Goal: Use online tool/utility: Utilize a website feature to perform a specific function

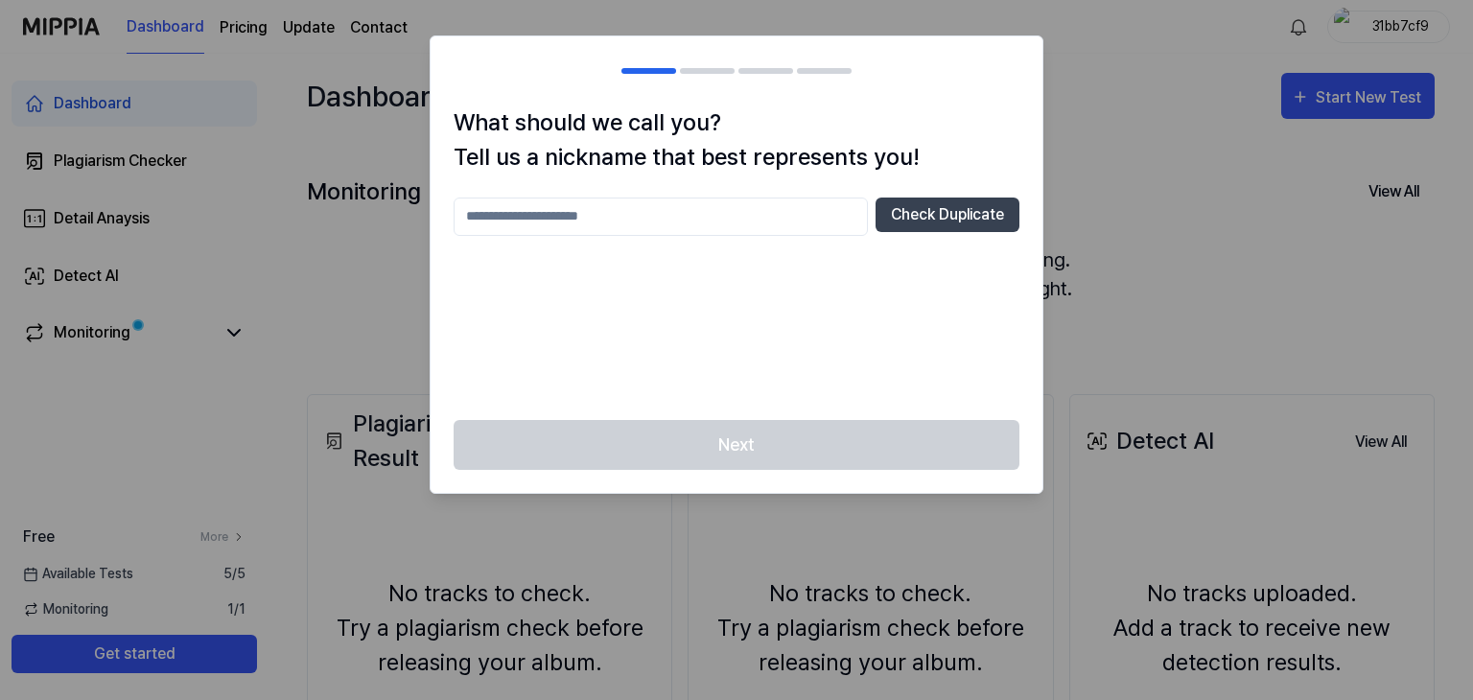
click at [715, 228] on input "text" at bounding box center [661, 217] width 414 height 38
type input "***"
click at [951, 220] on button "Check Duplicate" at bounding box center [948, 215] width 144 height 35
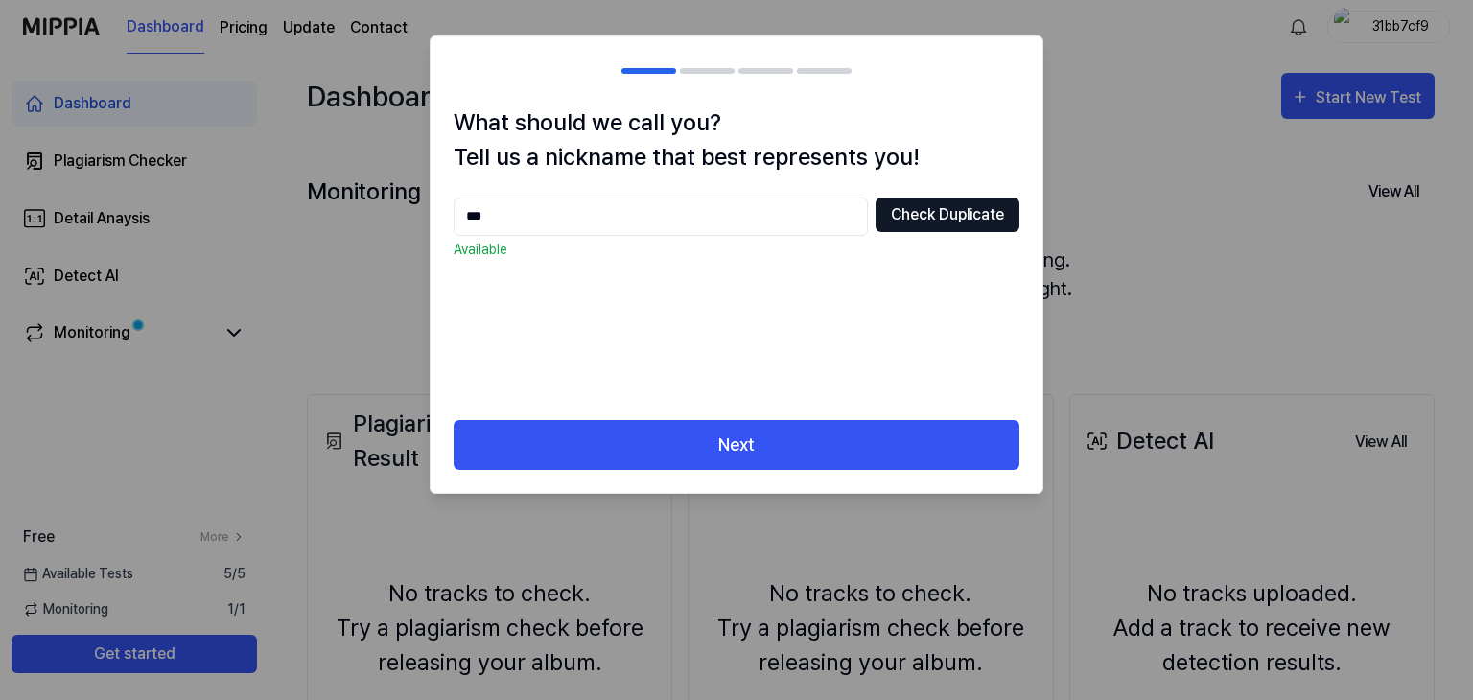
click at [972, 222] on button "Check Duplicate" at bounding box center [948, 215] width 144 height 35
click at [965, 220] on button "Check Duplicate" at bounding box center [948, 215] width 144 height 35
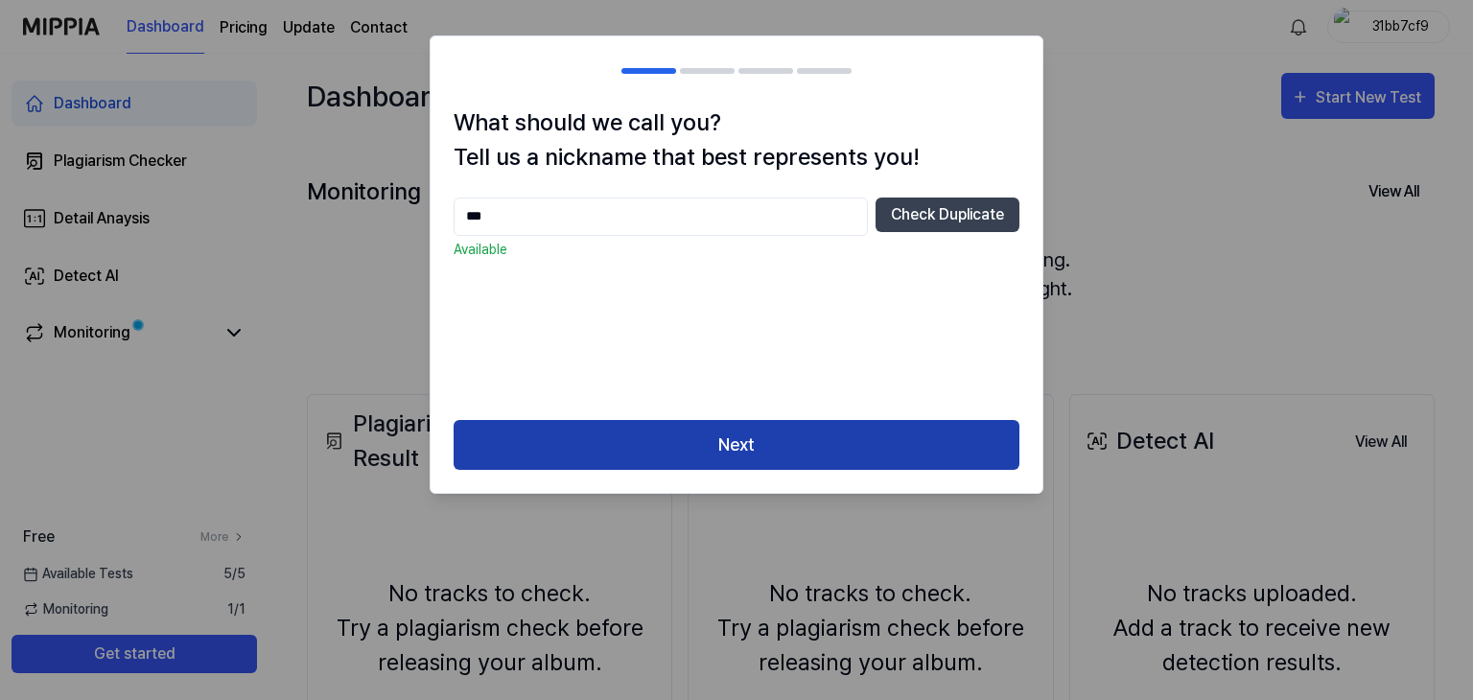
click at [798, 446] on button "Next" at bounding box center [737, 445] width 566 height 51
click at [817, 452] on button "Next" at bounding box center [737, 445] width 566 height 51
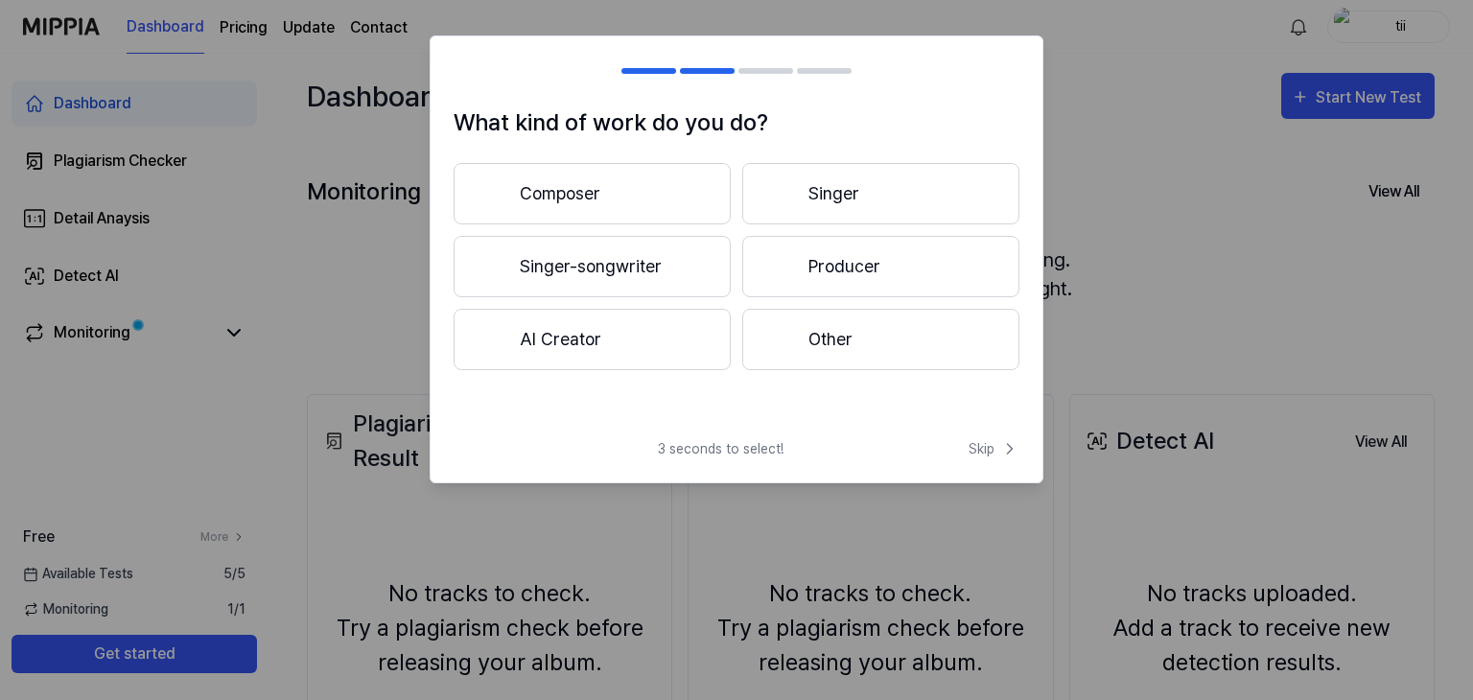
click at [690, 297] on div "Composer Singer Singer-songwriter Producer AI Creator Other" at bounding box center [737, 266] width 566 height 207
click at [589, 270] on button "Singer-songwriter" at bounding box center [592, 266] width 277 height 61
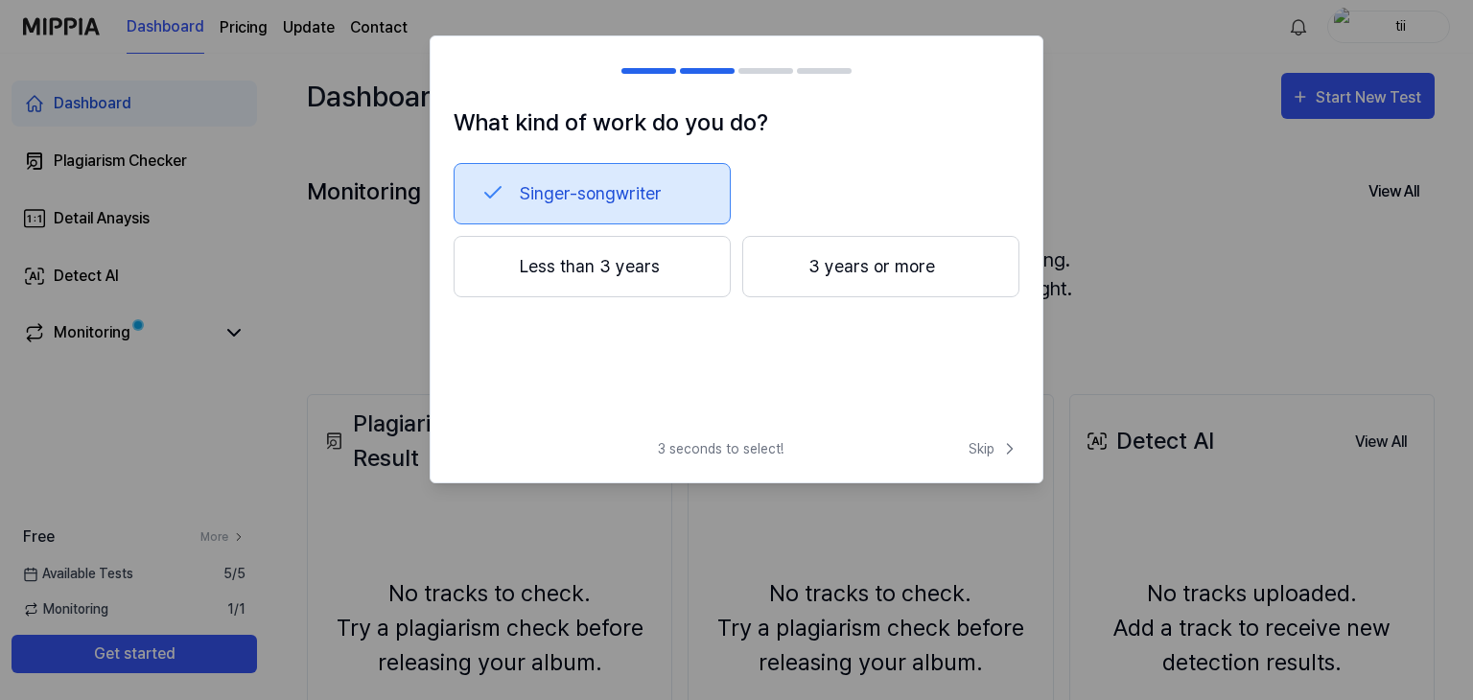
click at [588, 269] on button "Less than 3 years" at bounding box center [592, 266] width 277 height 61
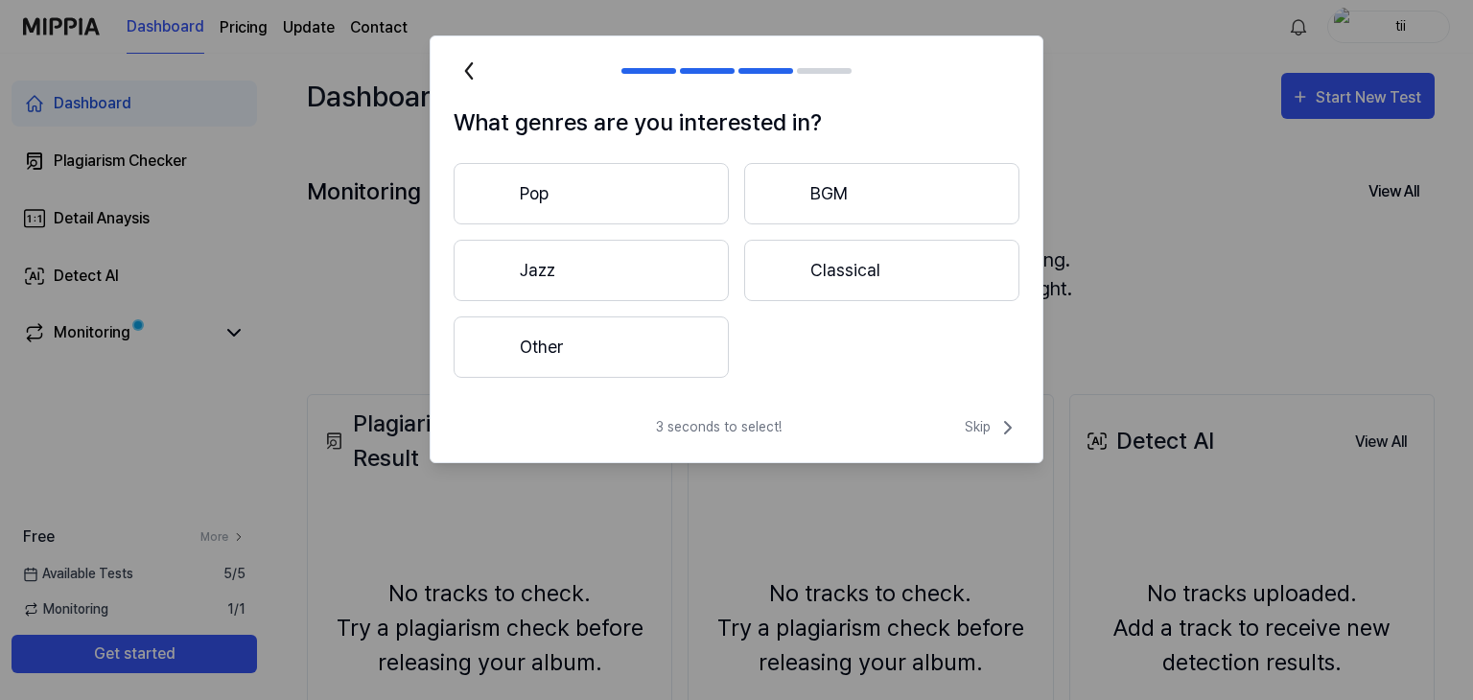
click at [661, 190] on button "Pop" at bounding box center [591, 193] width 275 height 61
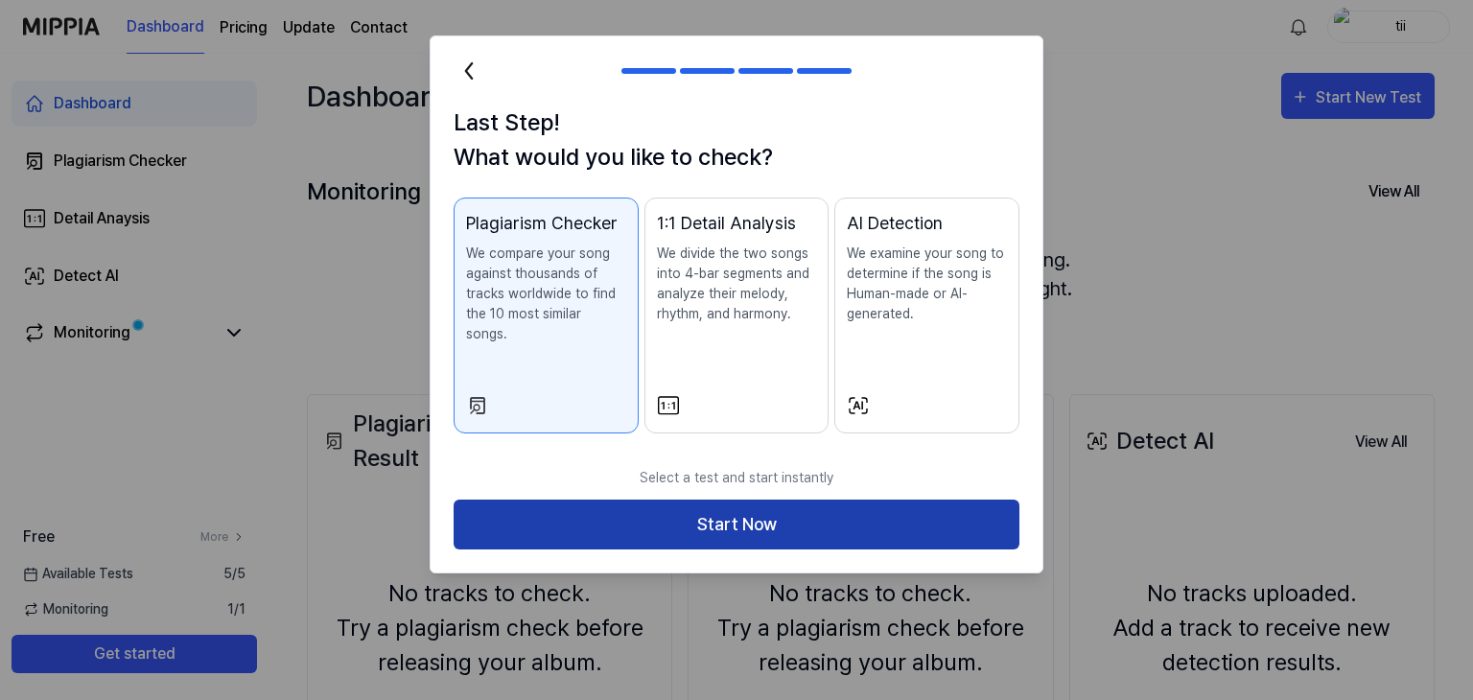
click at [799, 500] on button "Start Now" at bounding box center [737, 525] width 566 height 51
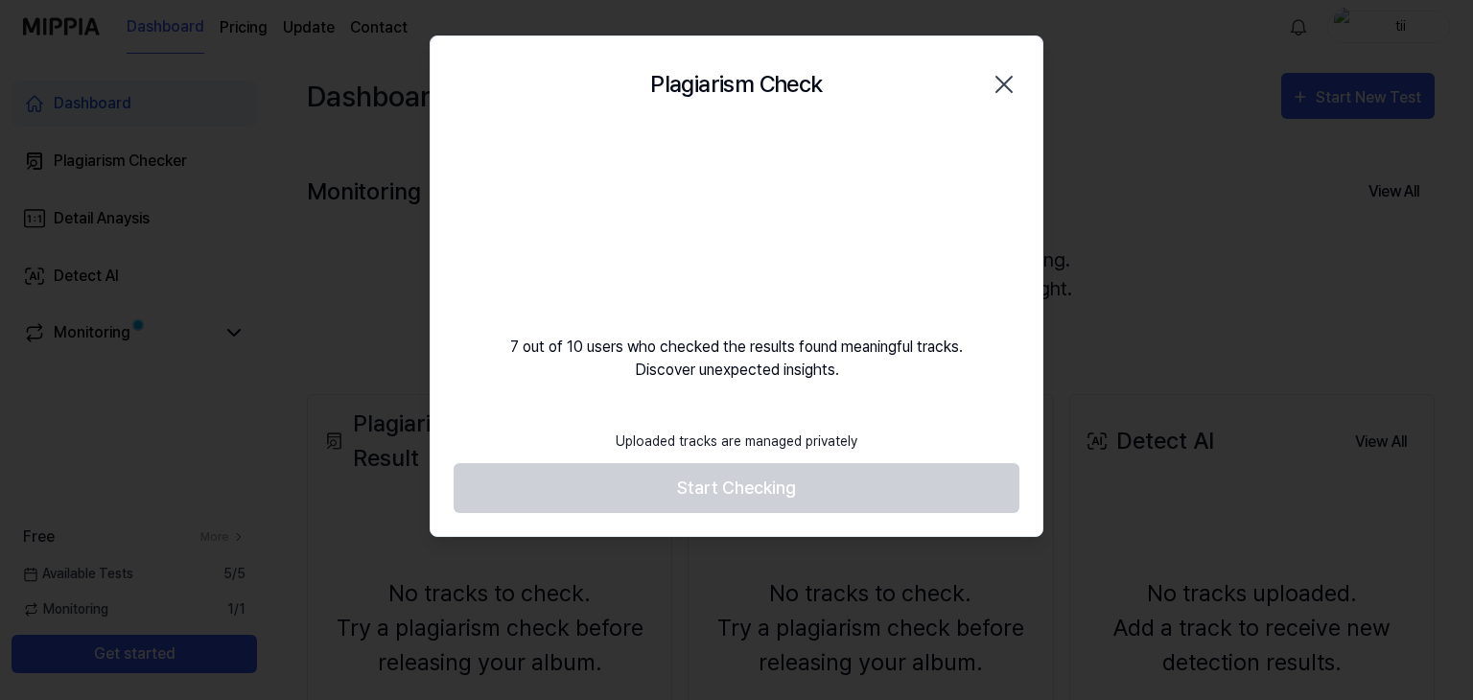
click at [786, 485] on footer "Uploaded tracks are managed privately Start Checking" at bounding box center [737, 467] width 566 height 94
click at [830, 492] on footer "Uploaded tracks are managed privately Start Checking" at bounding box center [737, 467] width 566 height 94
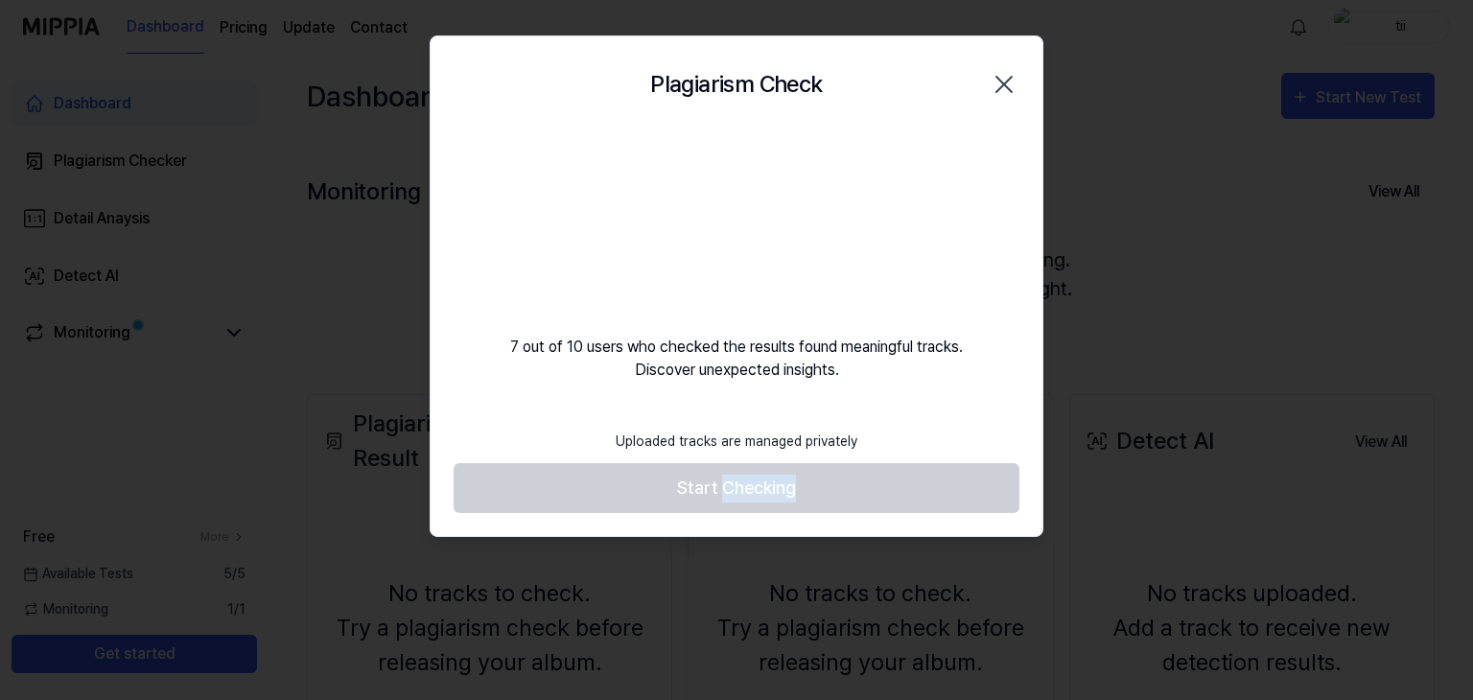
click at [830, 492] on footer "Uploaded tracks are managed privately Start Checking" at bounding box center [737, 467] width 566 height 94
click at [831, 492] on footer "Uploaded tracks are managed privately Start Checking" at bounding box center [737, 467] width 566 height 94
click at [798, 200] on video at bounding box center [736, 224] width 184 height 184
drag, startPoint x: 777, startPoint y: 145, endPoint x: 746, endPoint y: 105, distance: 49.9
click at [773, 132] on video at bounding box center [736, 224] width 184 height 184
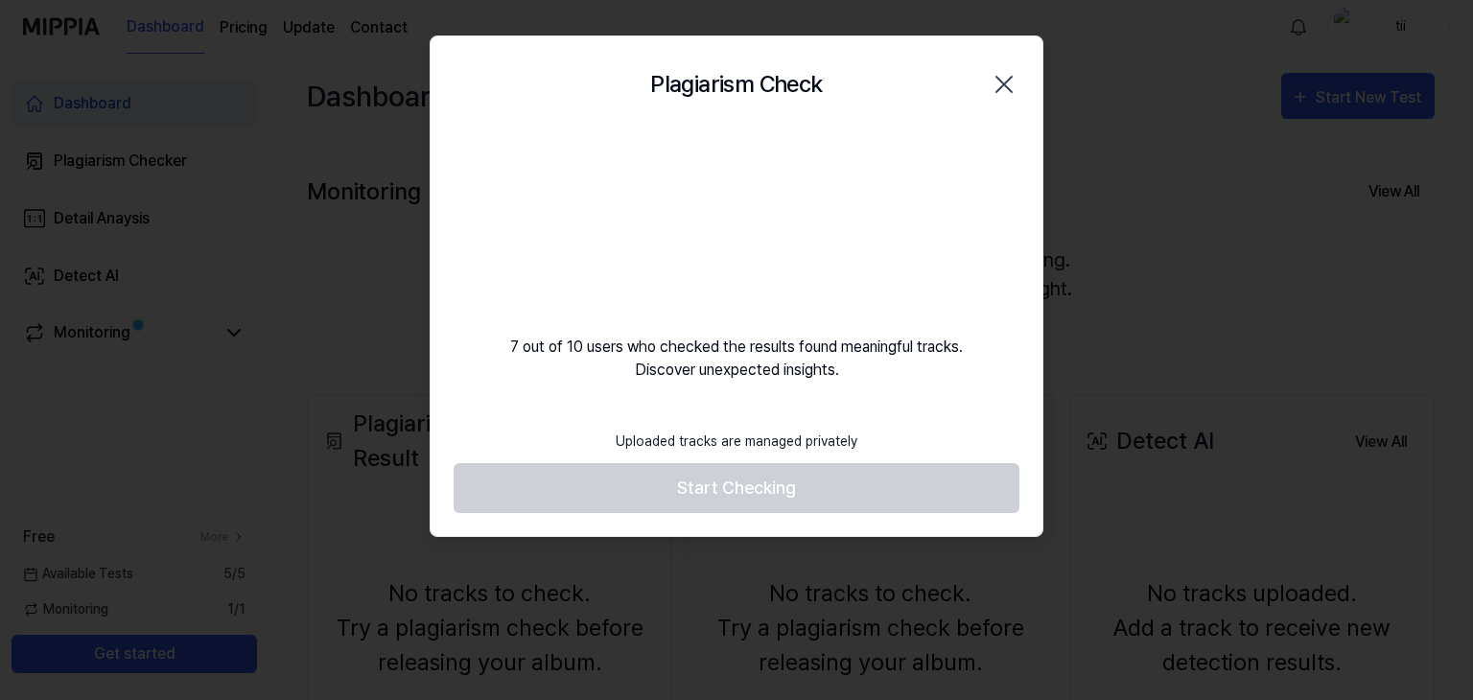
click at [746, 105] on div "Plagiarism Check Close" at bounding box center [737, 84] width 566 height 50
click at [751, 482] on footer "Uploaded tracks are managed privately Start Checking" at bounding box center [737, 467] width 566 height 94
click at [751, 483] on footer "Uploaded tracks are managed privately Start Checking" at bounding box center [737, 467] width 566 height 94
click at [751, 484] on footer "Uploaded tracks are managed privately Start Checking" at bounding box center [737, 467] width 566 height 94
click at [826, 499] on footer "Uploaded tracks are managed privately Start Checking" at bounding box center [737, 467] width 566 height 94
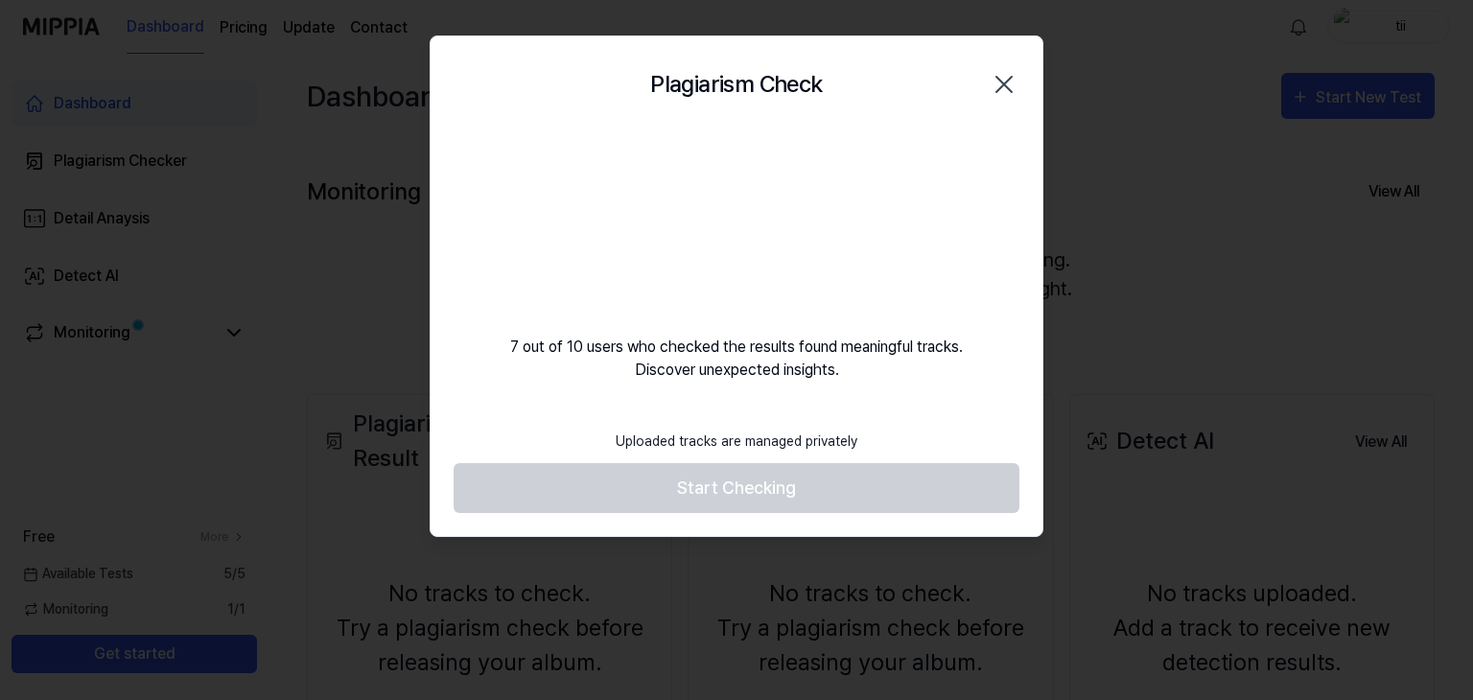
click at [1001, 83] on icon "button" at bounding box center [1004, 84] width 31 height 31
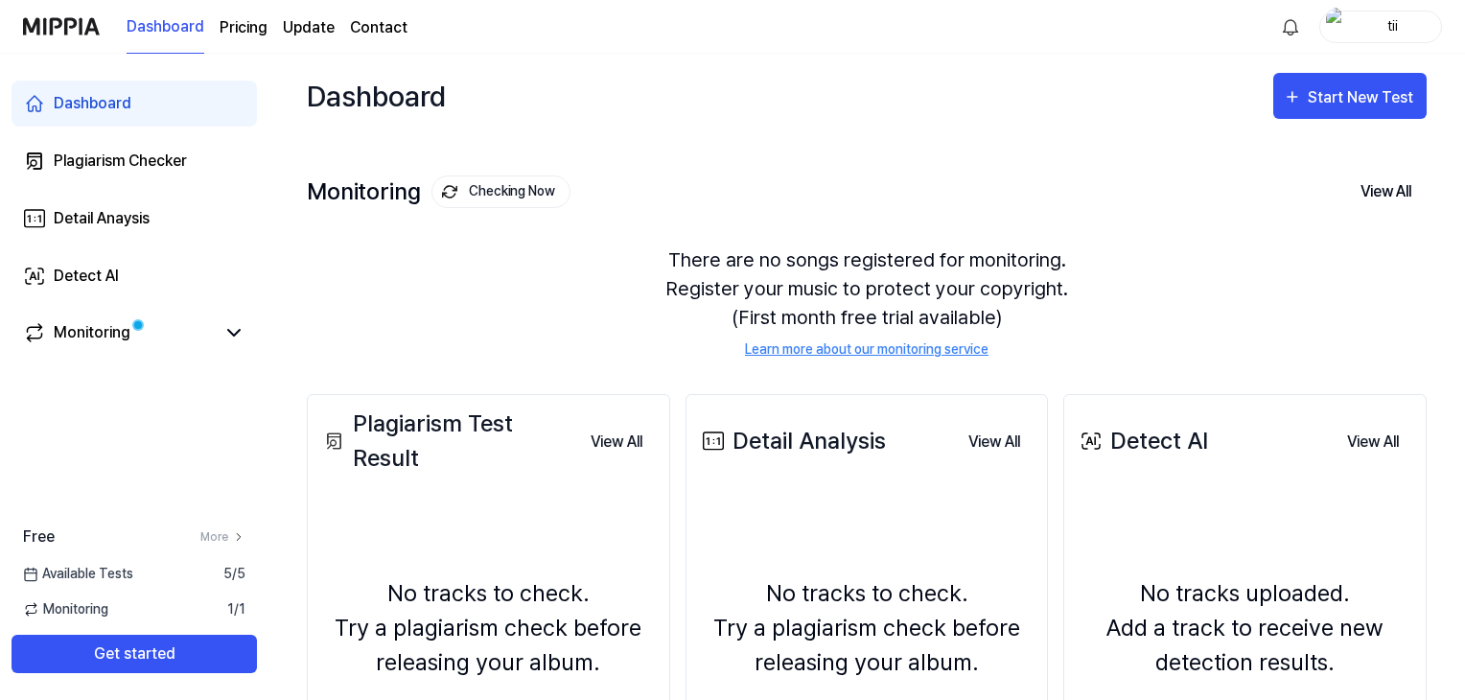
click at [387, 315] on div "There are no songs registered for monitoring. Register your music to protect yo…" at bounding box center [867, 302] width 1120 height 160
click at [235, 331] on icon at bounding box center [233, 332] width 23 height 23
click at [240, 339] on icon at bounding box center [233, 332] width 23 height 23
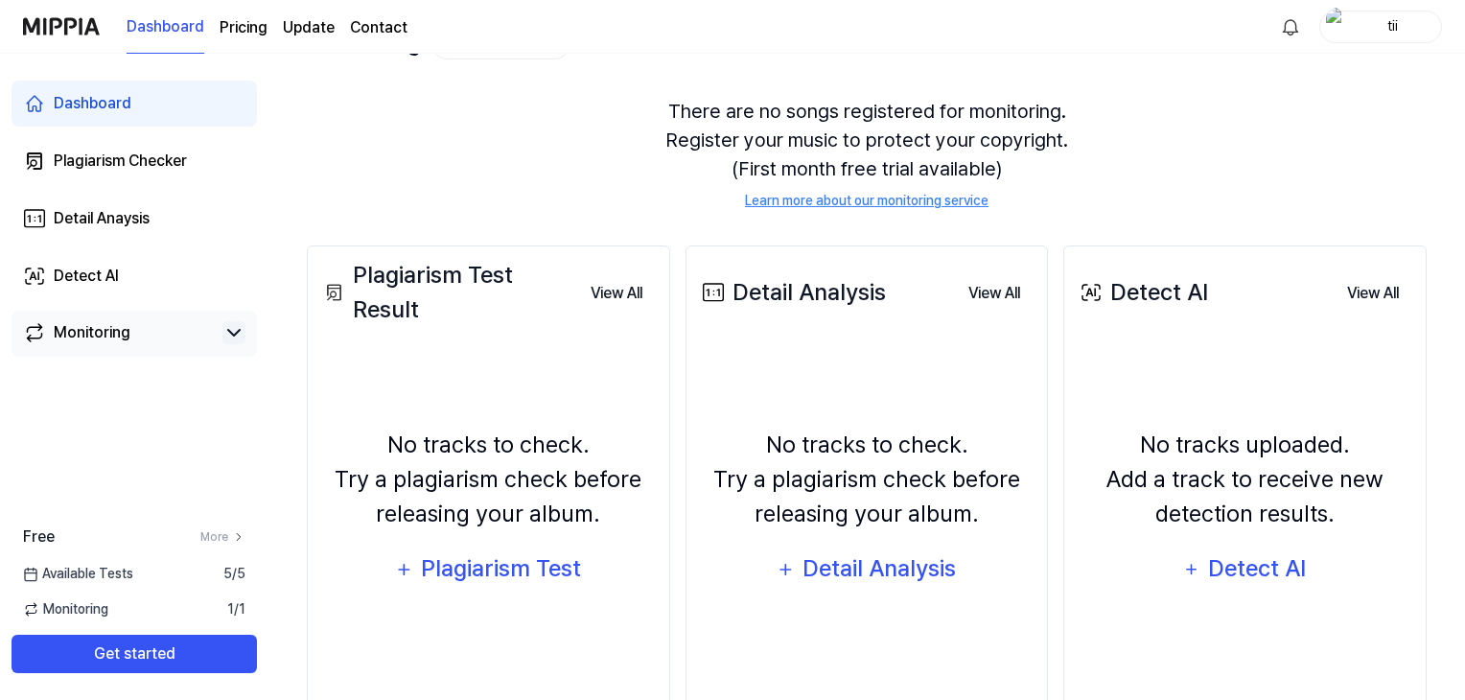
scroll to position [160, 0]
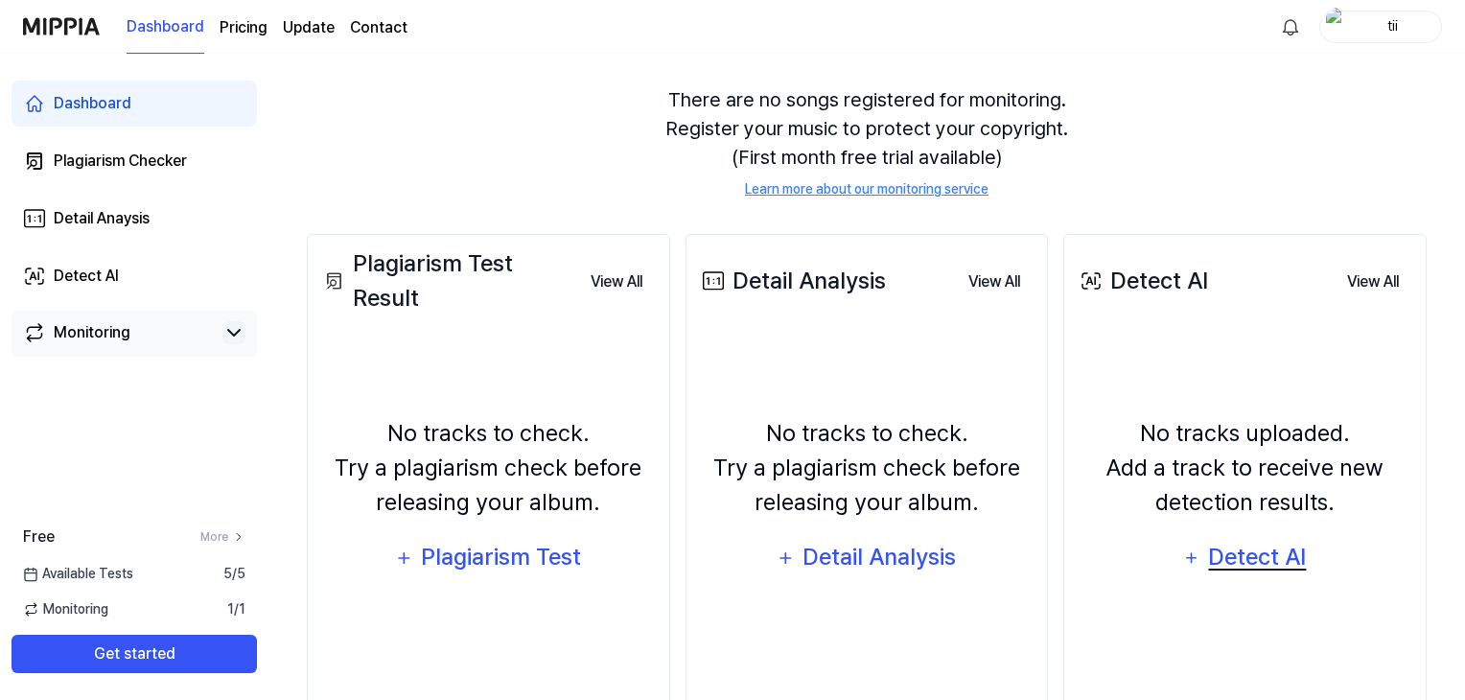
click at [1279, 552] on div "Detect AI" at bounding box center [1257, 557] width 103 height 36
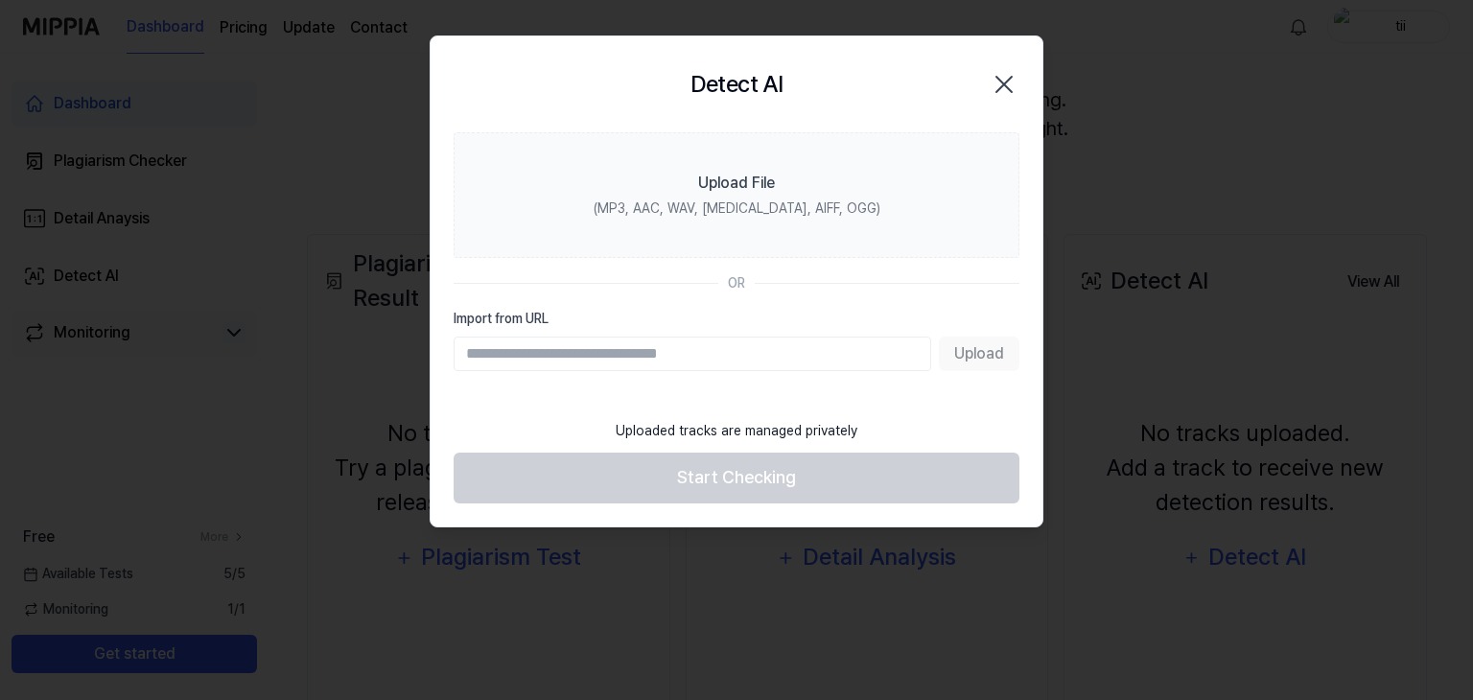
click at [631, 337] on input "Import from URL" at bounding box center [693, 354] width 478 height 35
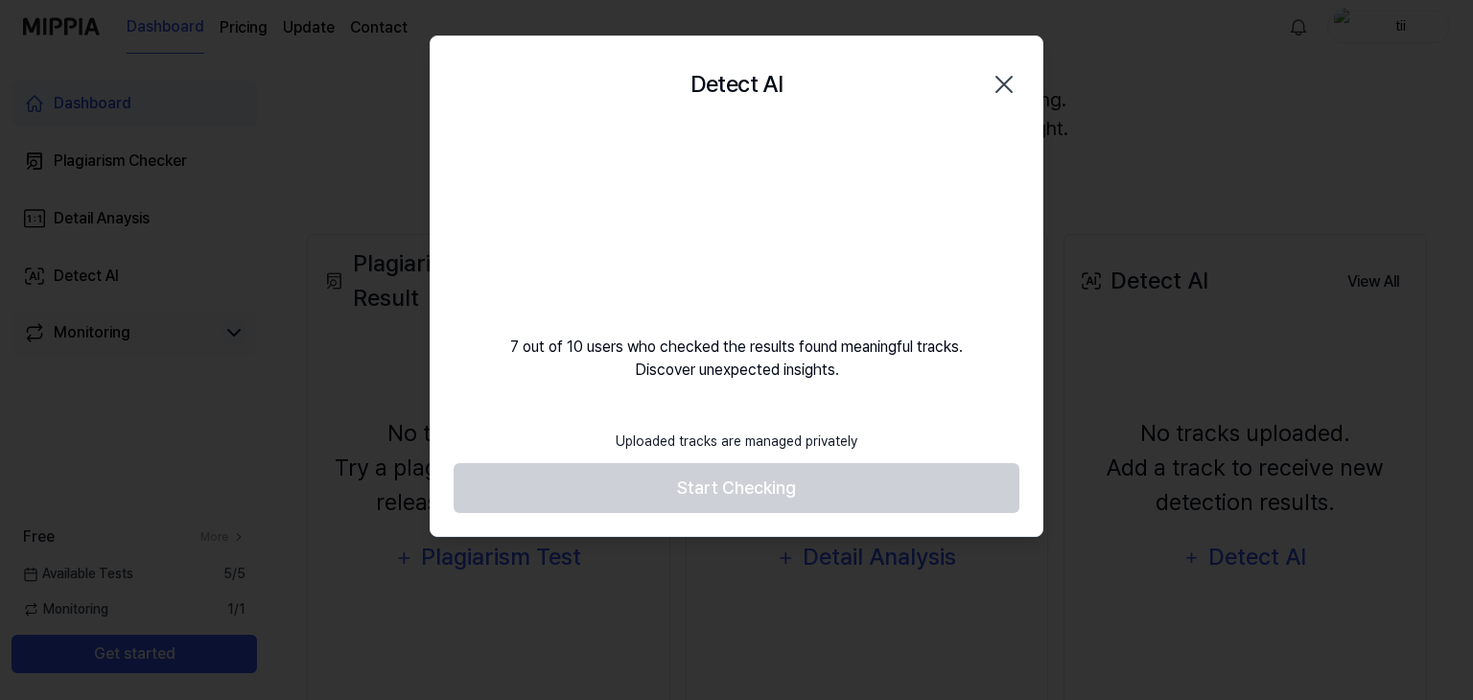
click at [1005, 97] on icon "button" at bounding box center [1004, 84] width 31 height 31
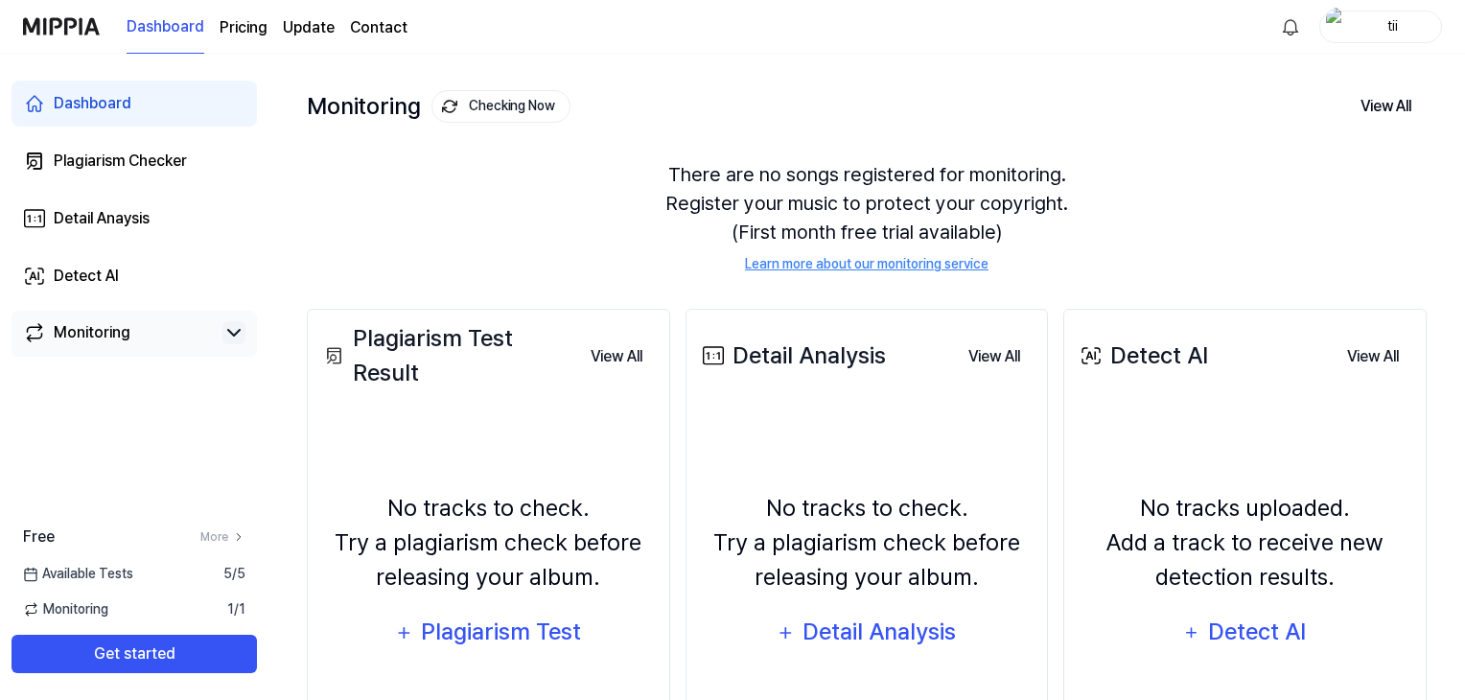
scroll to position [0, 0]
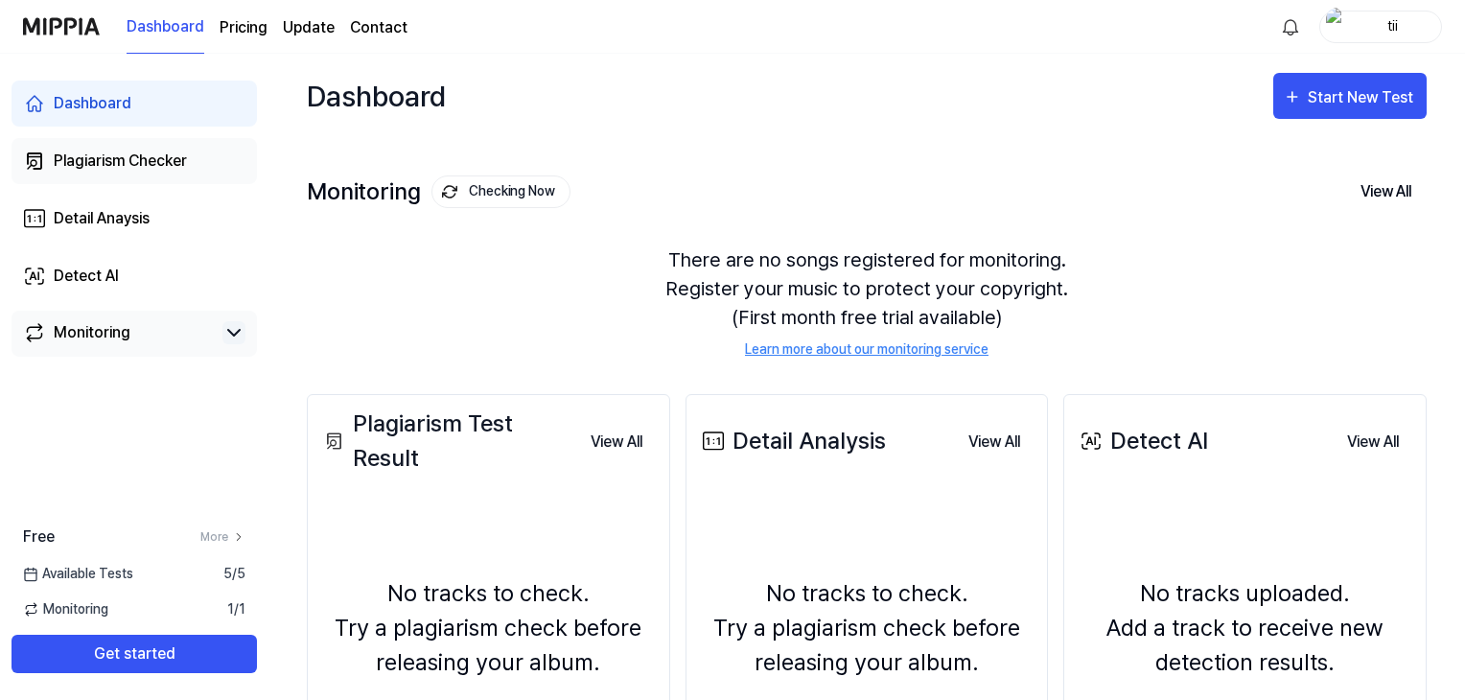
click at [149, 152] on div "Plagiarism Checker" at bounding box center [120, 161] width 133 height 23
click at [150, 285] on link "Detect AI" at bounding box center [135, 276] width 246 height 46
click at [147, 285] on link "Detect AI" at bounding box center [135, 276] width 246 height 46
